Goal: Navigation & Orientation: Find specific page/section

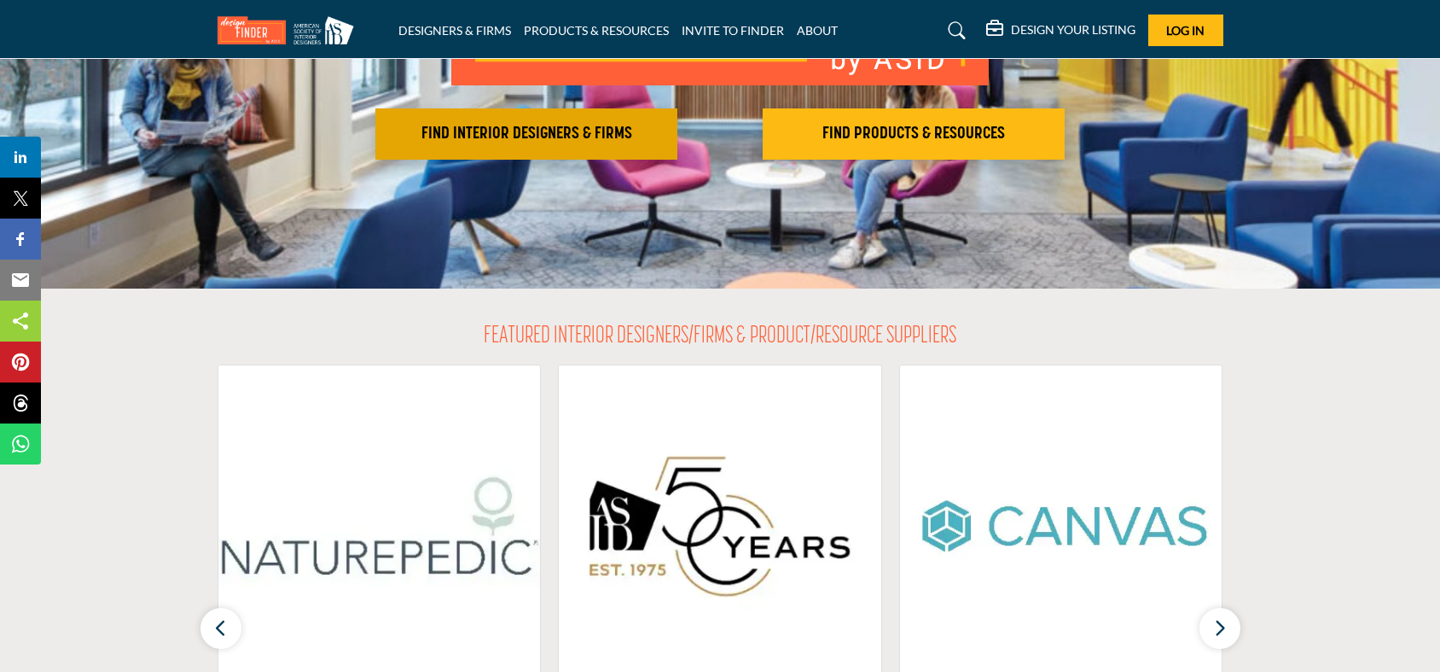
scroll to position [379, 0]
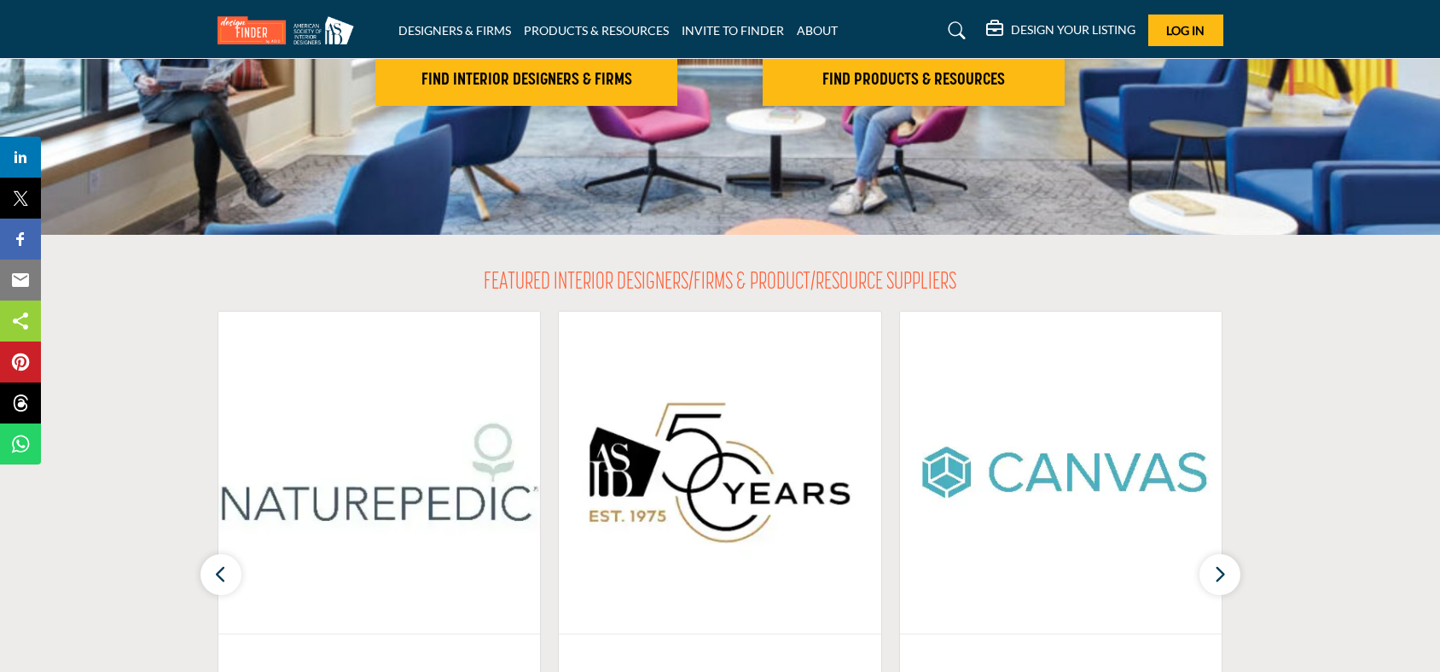
click at [574, 84] on h2 "FIND INTERIOR DESIGNERS & FIRMS" at bounding box center [527, 80] width 292 height 20
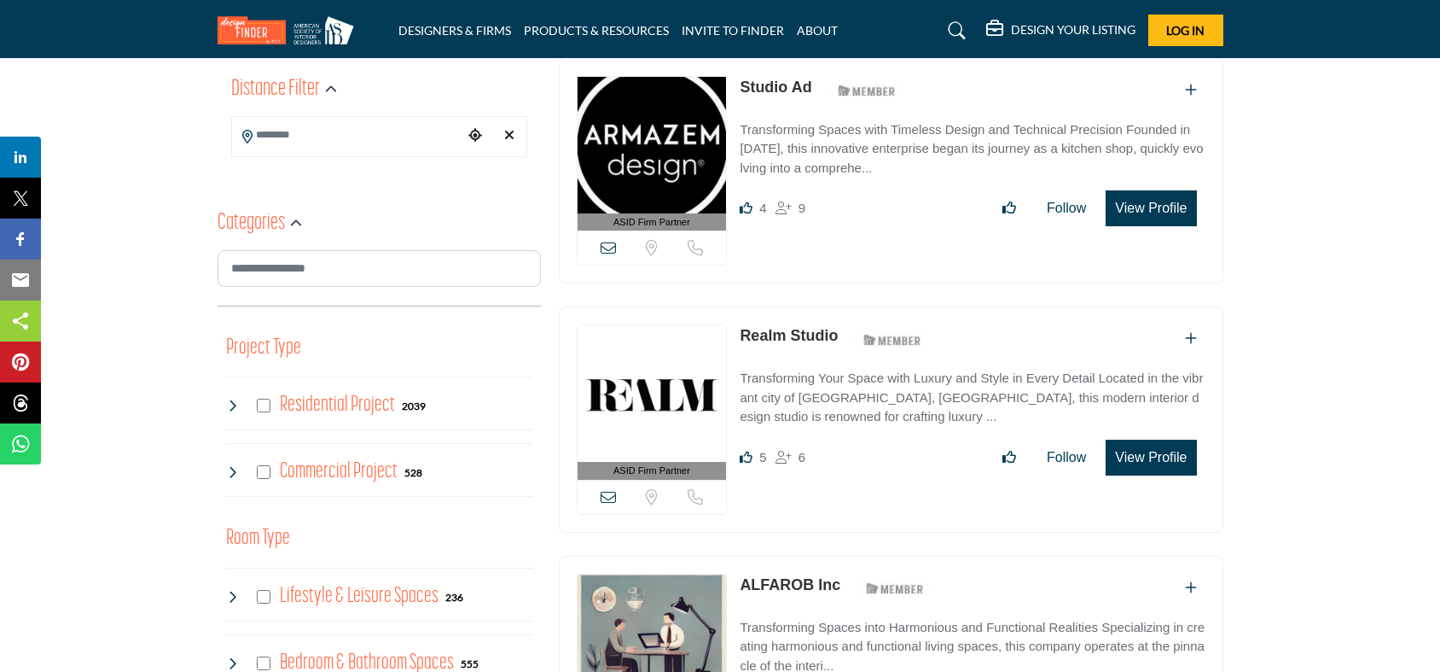
scroll to position [189, 0]
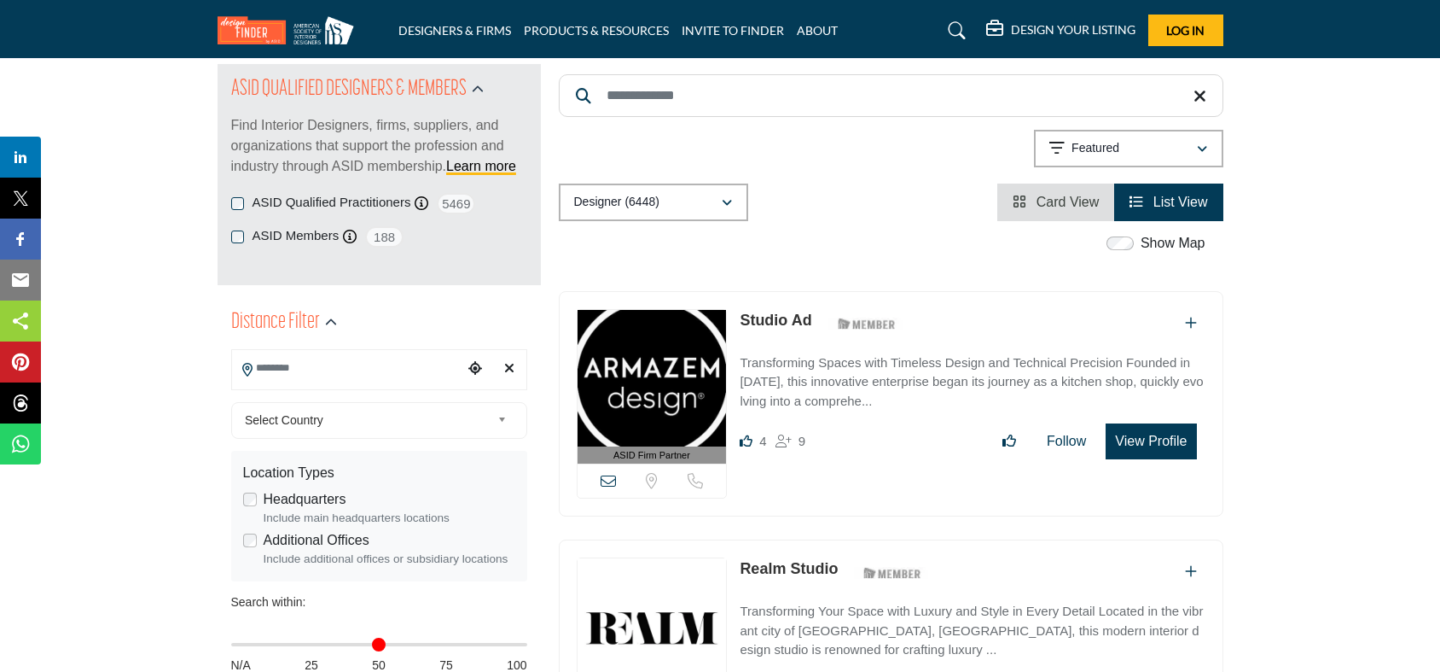
click at [422, 367] on input "Search Location" at bounding box center [347, 368] width 230 height 33
click at [348, 373] on input "Search Location" at bounding box center [347, 368] width 230 height 33
type input "**********"
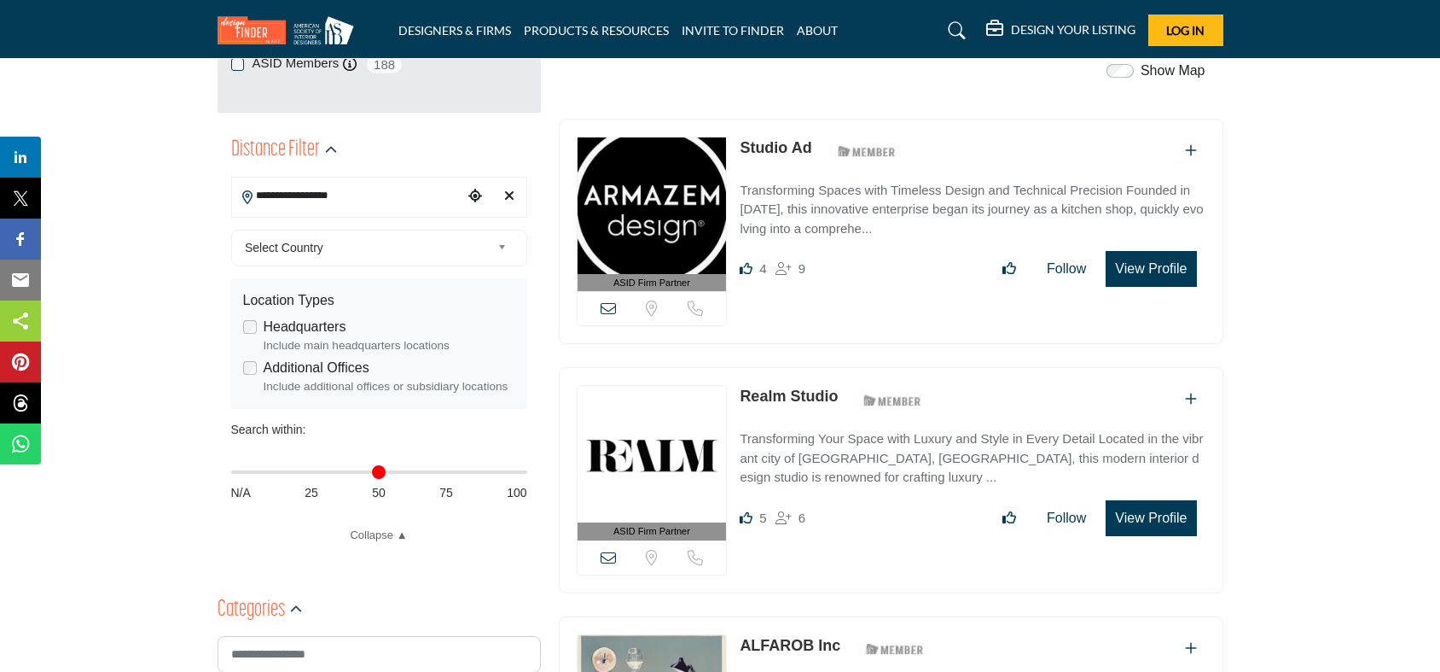
scroll to position [379, 0]
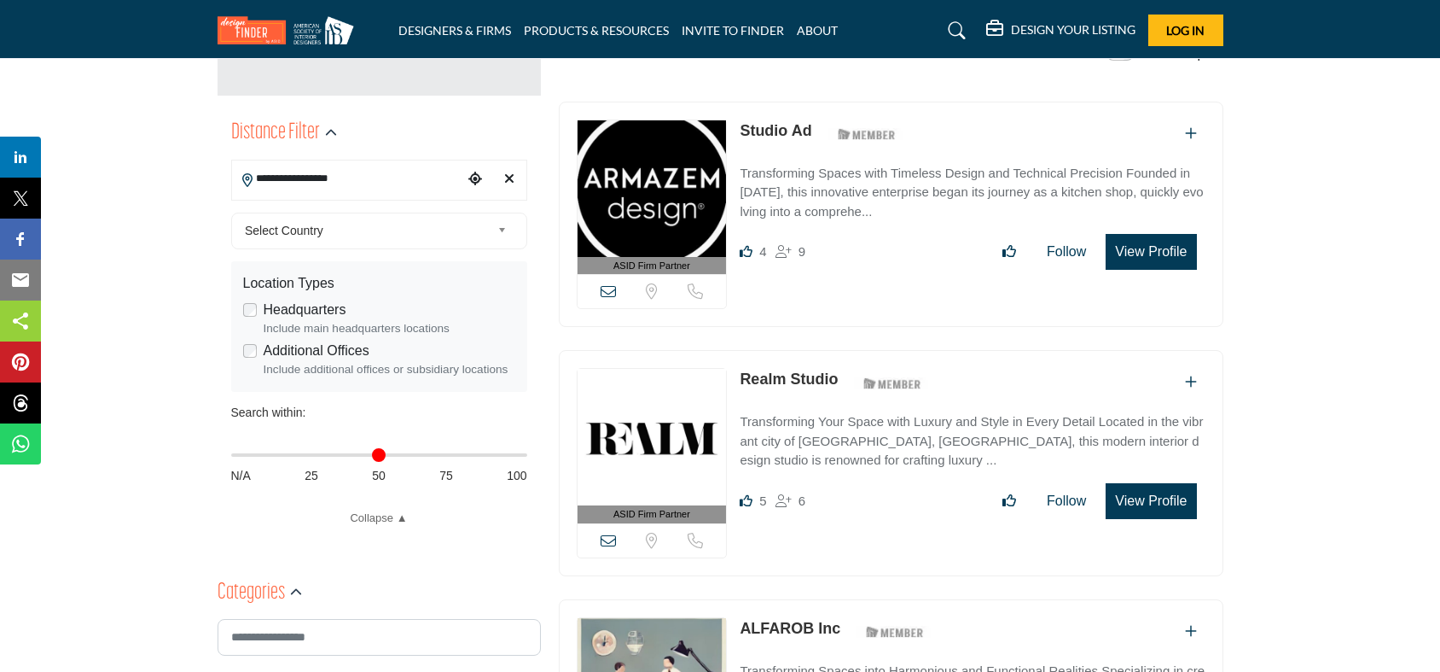
click at [403, 220] on span "Select Country" at bounding box center [368, 230] width 246 height 20
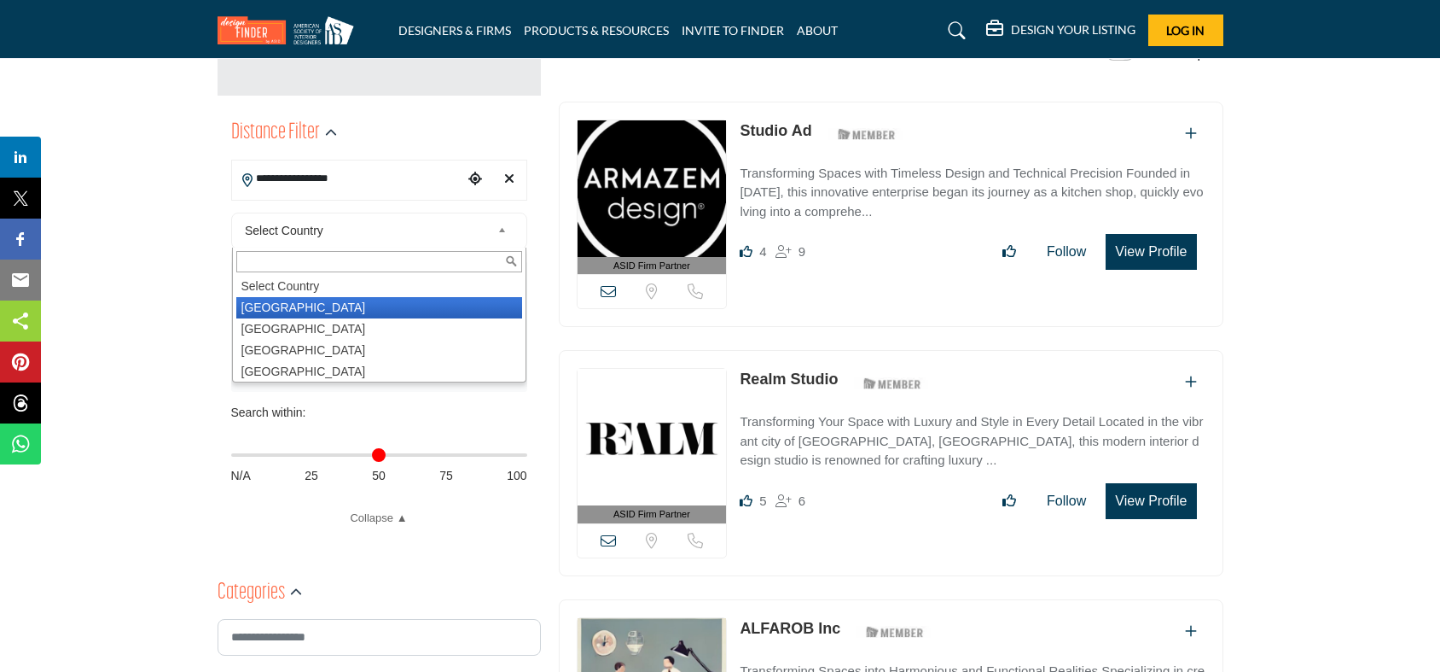
click at [314, 298] on li "[GEOGRAPHIC_DATA]" at bounding box center [379, 307] width 286 height 21
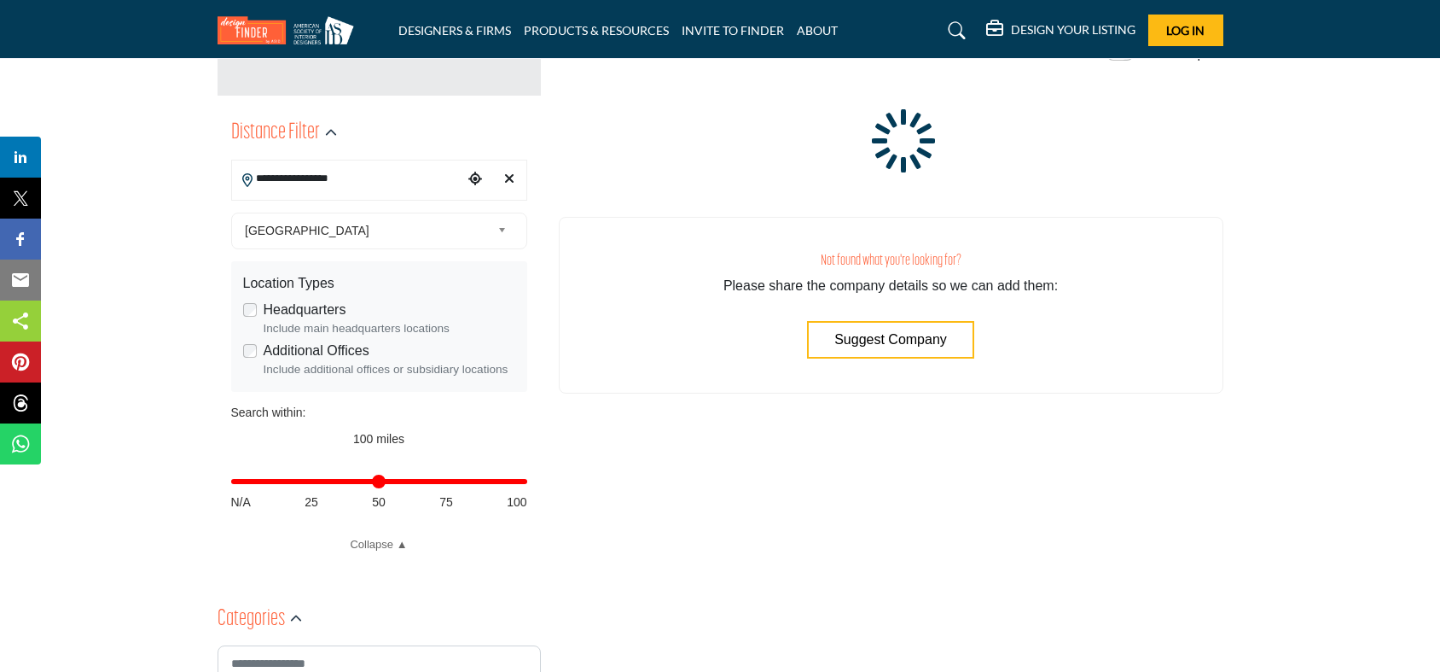
type input "***"
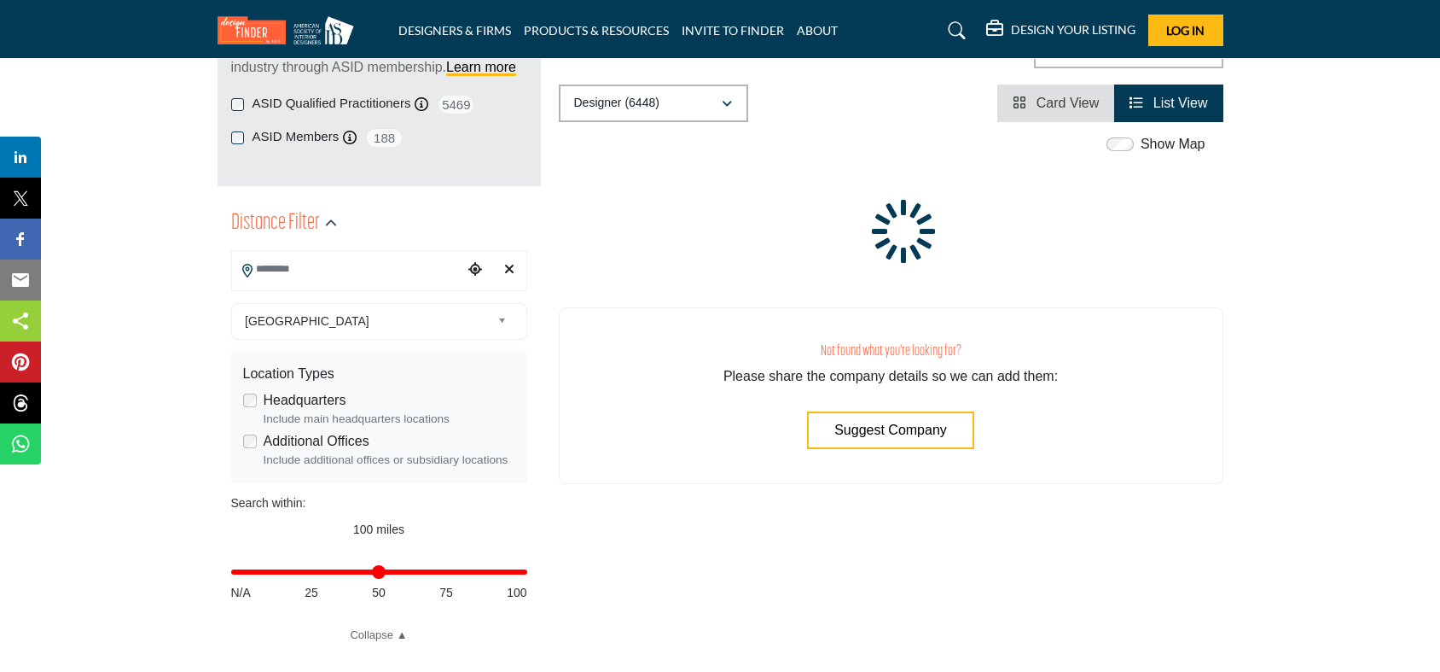
scroll to position [284, 0]
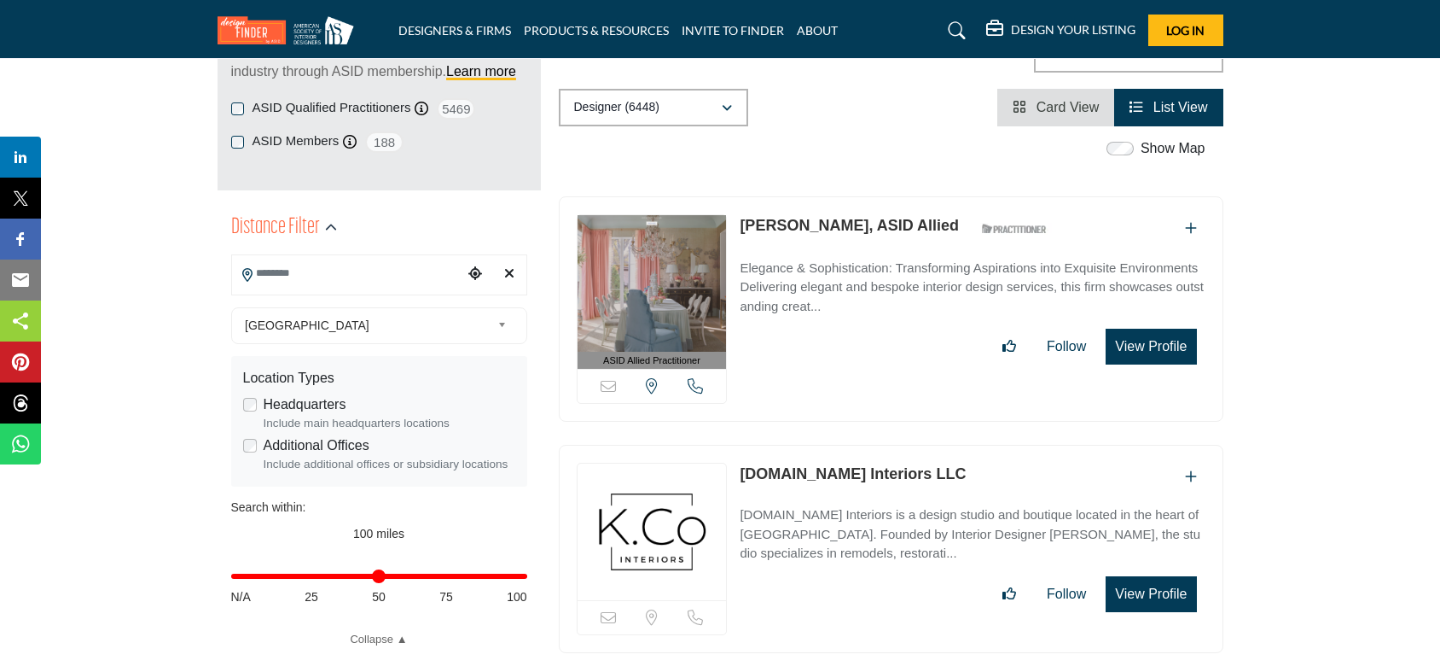
scroll to position [474, 0]
